Goal: Task Accomplishment & Management: Complete application form

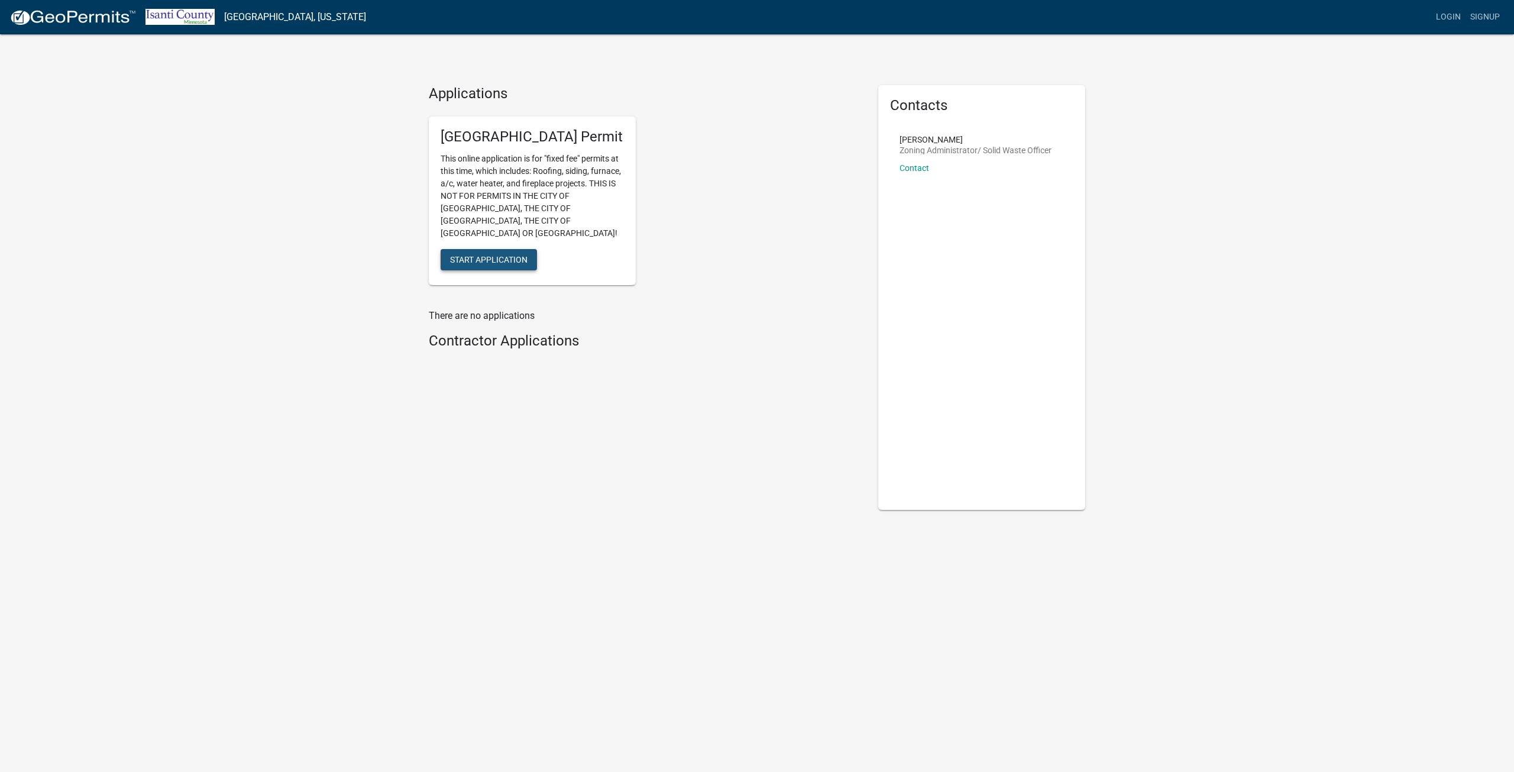
click at [509, 254] on span "Start Application" at bounding box center [488, 258] width 77 height 9
click at [467, 253] on button "Start Application" at bounding box center [489, 259] width 96 height 21
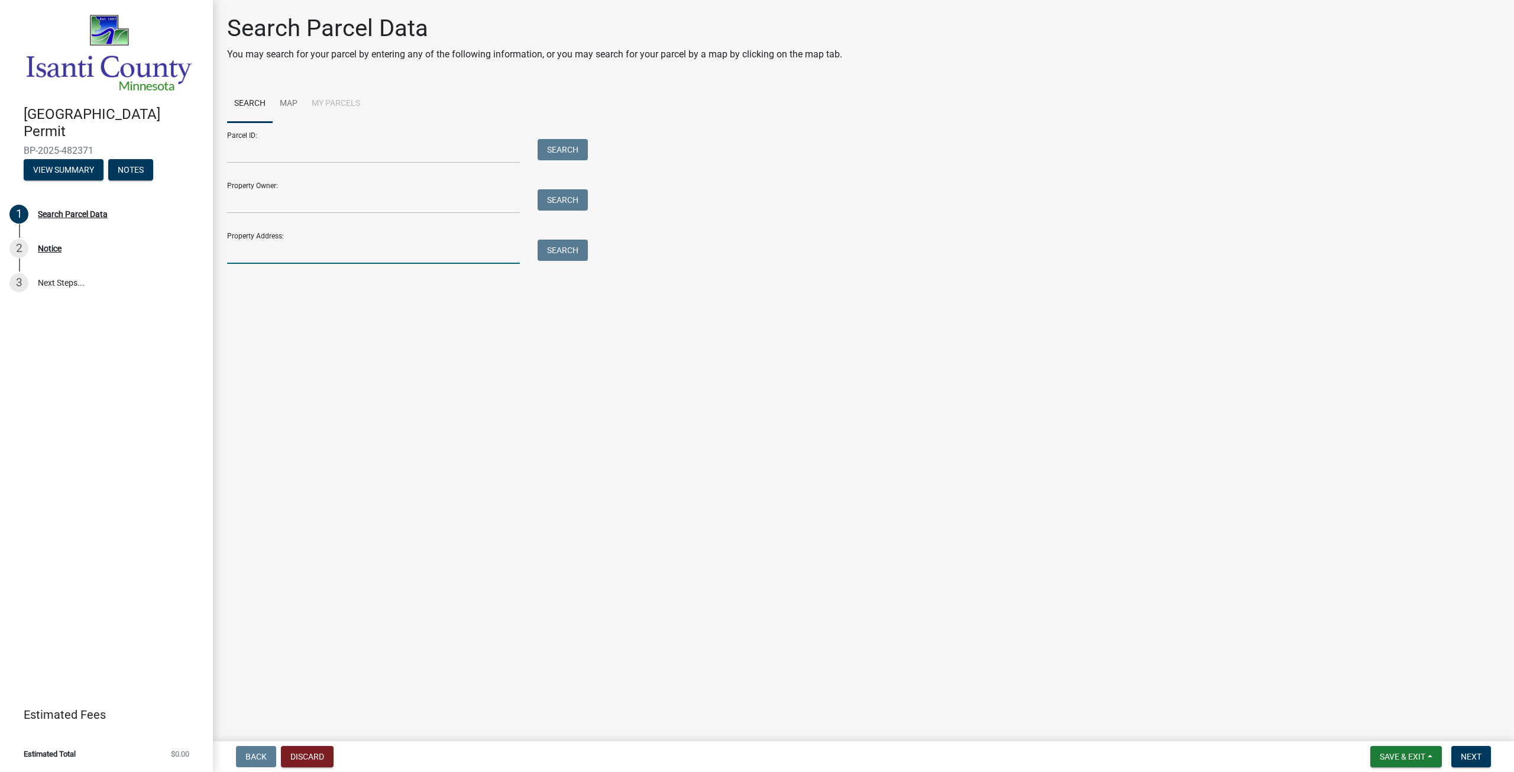
click at [273, 255] on input "Property Address:" at bounding box center [373, 252] width 293 height 24
paste input "4183 277th Avenue Northwest Isanti, MN 55040"
click at [570, 251] on button "Search" at bounding box center [563, 250] width 50 height 21
click at [303, 755] on button "Discard" at bounding box center [307, 756] width 53 height 21
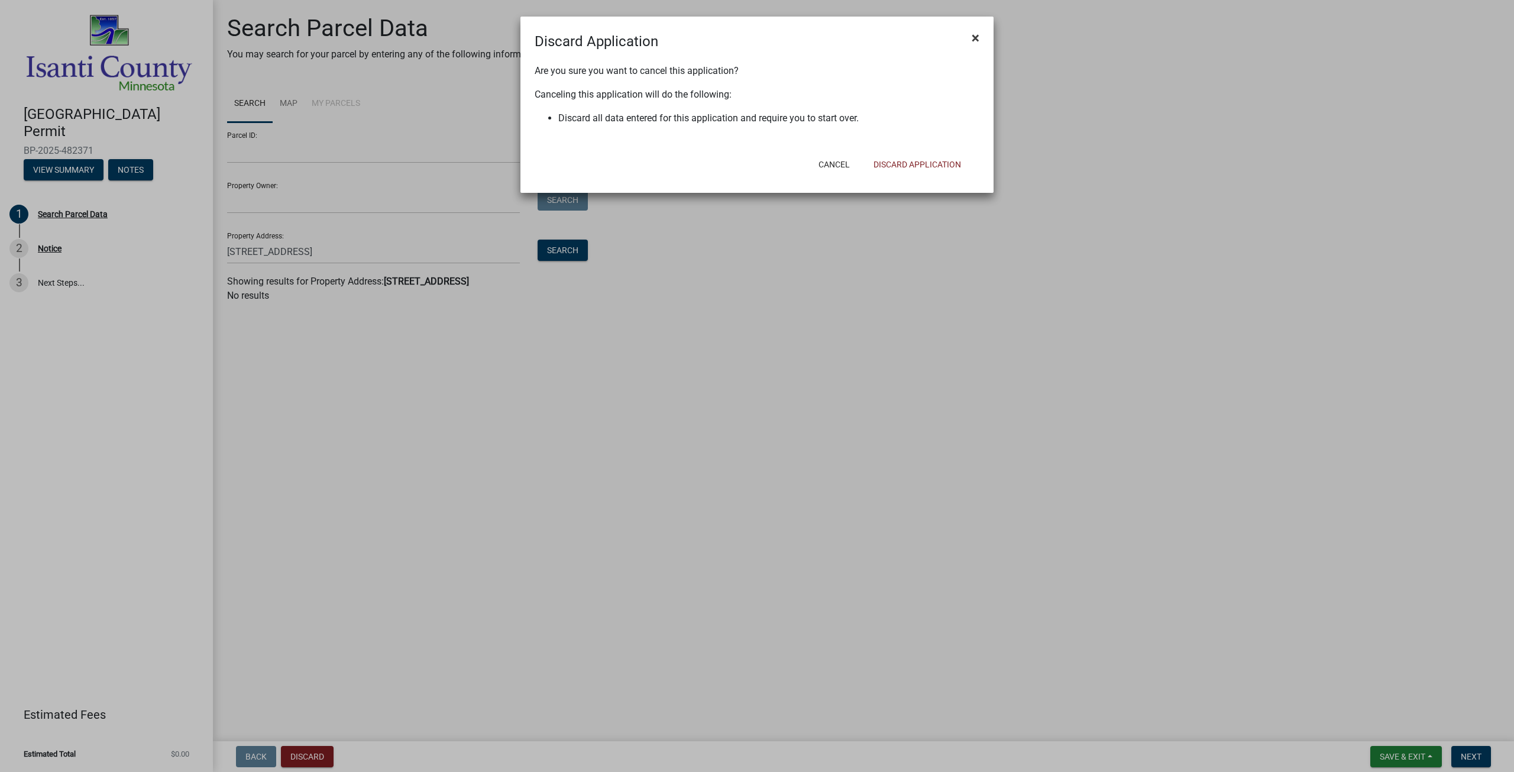
click at [974, 34] on span "×" at bounding box center [976, 38] width 8 height 17
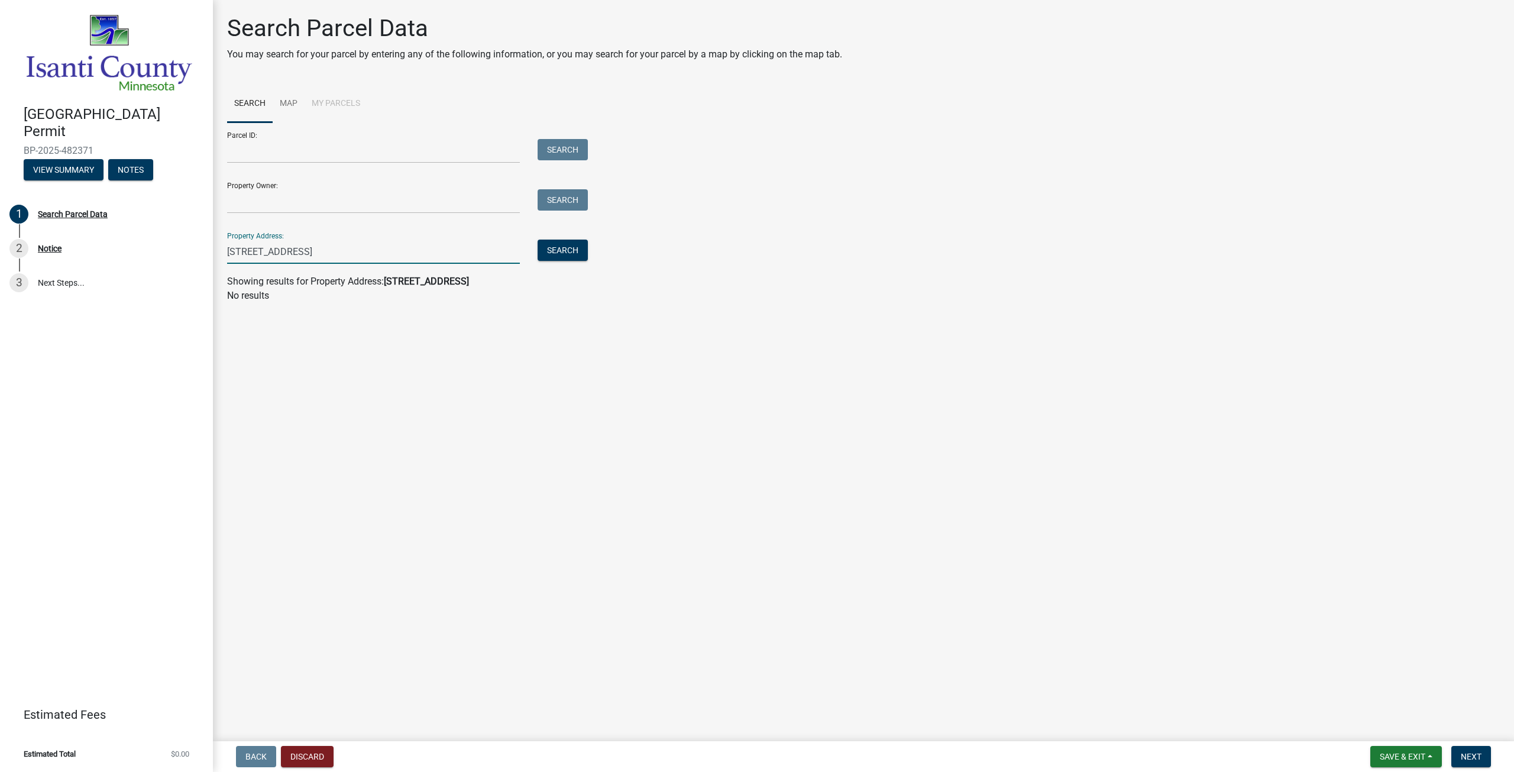
drag, startPoint x: 248, startPoint y: 254, endPoint x: 510, endPoint y: 255, distance: 262.0
click at [510, 255] on input "4183 277th Avenue Northwest Isanti, MN 55040" at bounding box center [373, 252] width 293 height 24
type input "4183"
click at [576, 250] on button "Search" at bounding box center [563, 250] width 50 height 21
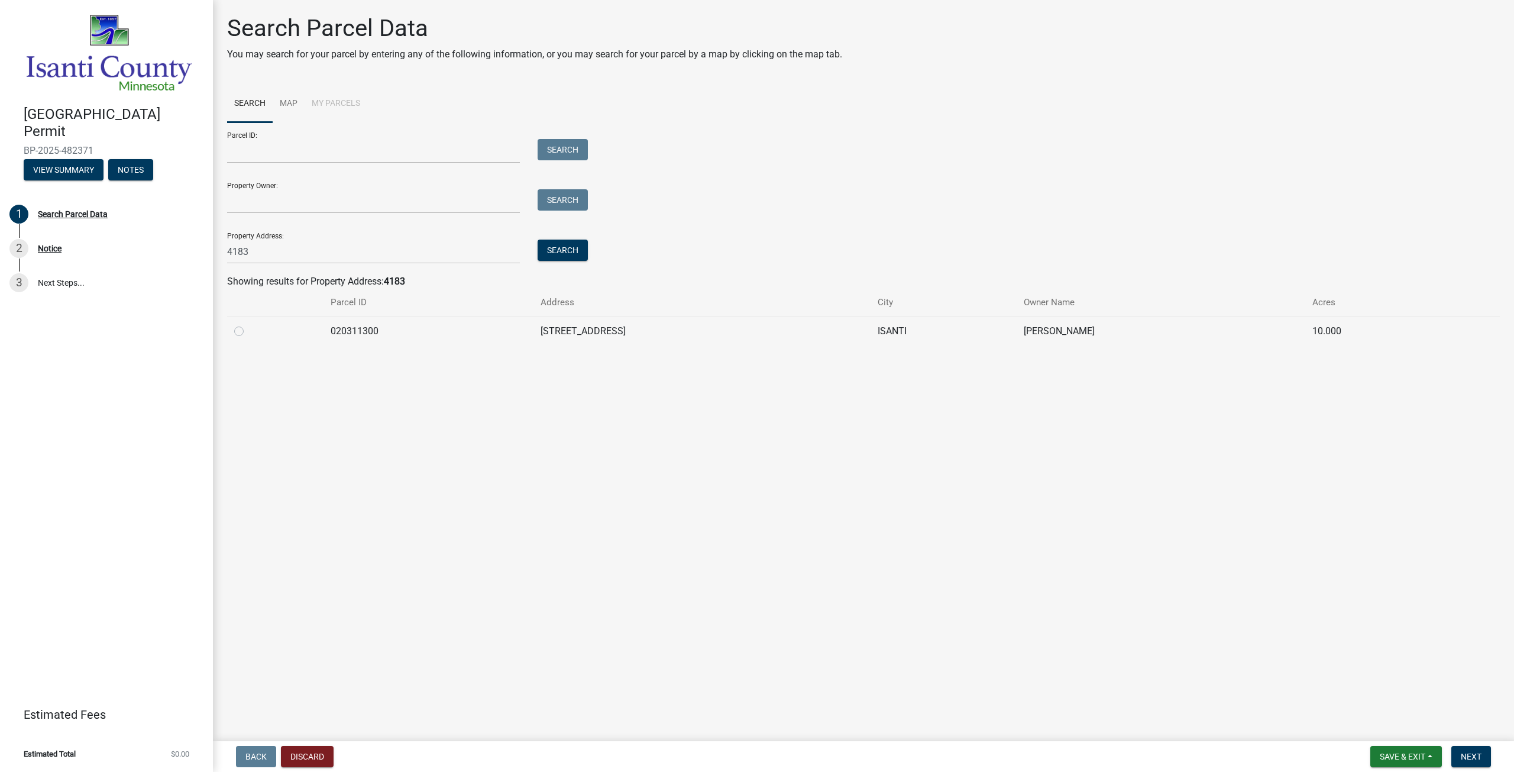
click at [248, 324] on label at bounding box center [248, 324] width 0 height 0
click at [248, 332] on input "radio" at bounding box center [252, 328] width 8 height 8
radio input "true"
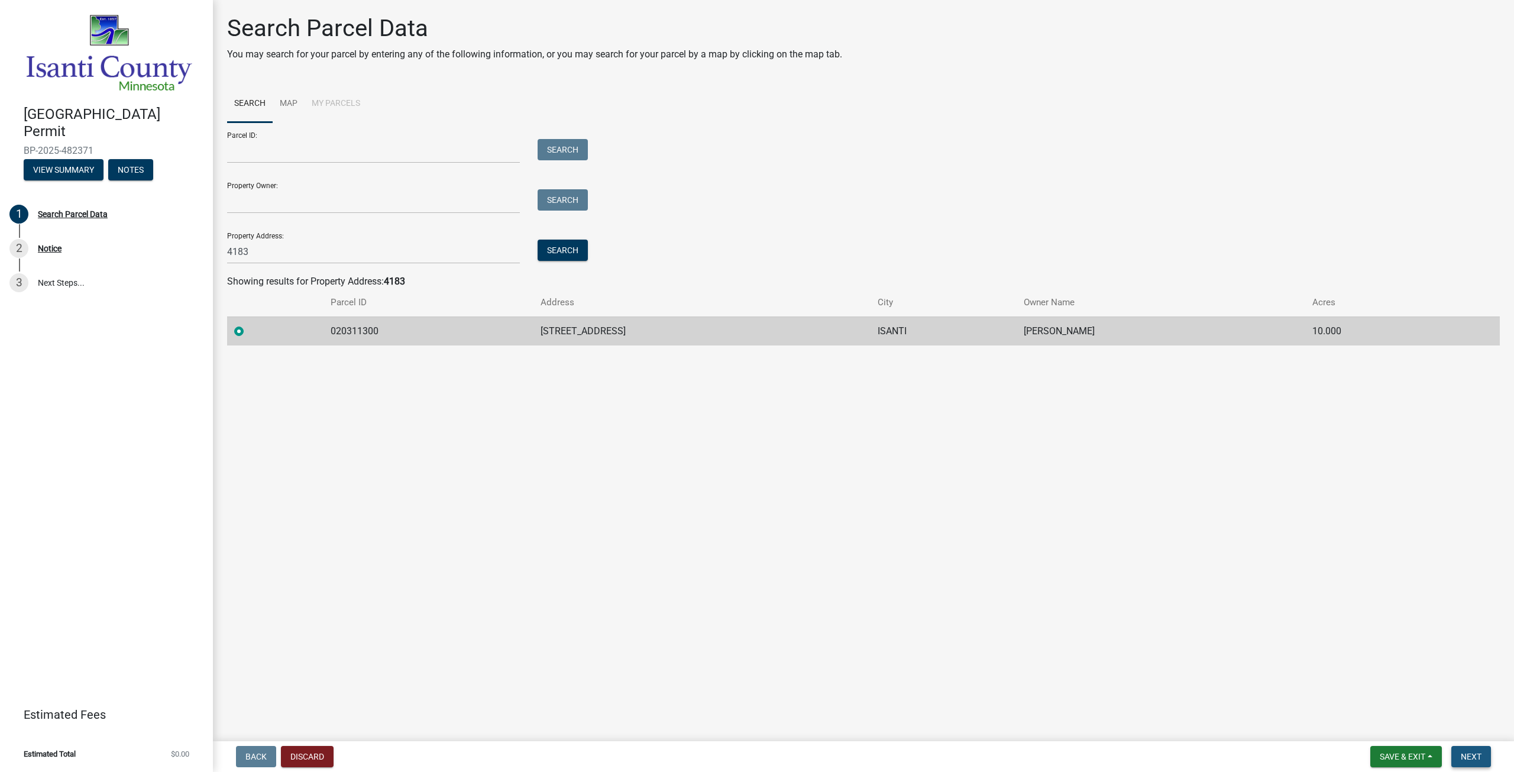
click at [1476, 756] on span "Next" at bounding box center [1471, 756] width 21 height 9
